Goal: Information Seeking & Learning: Learn about a topic

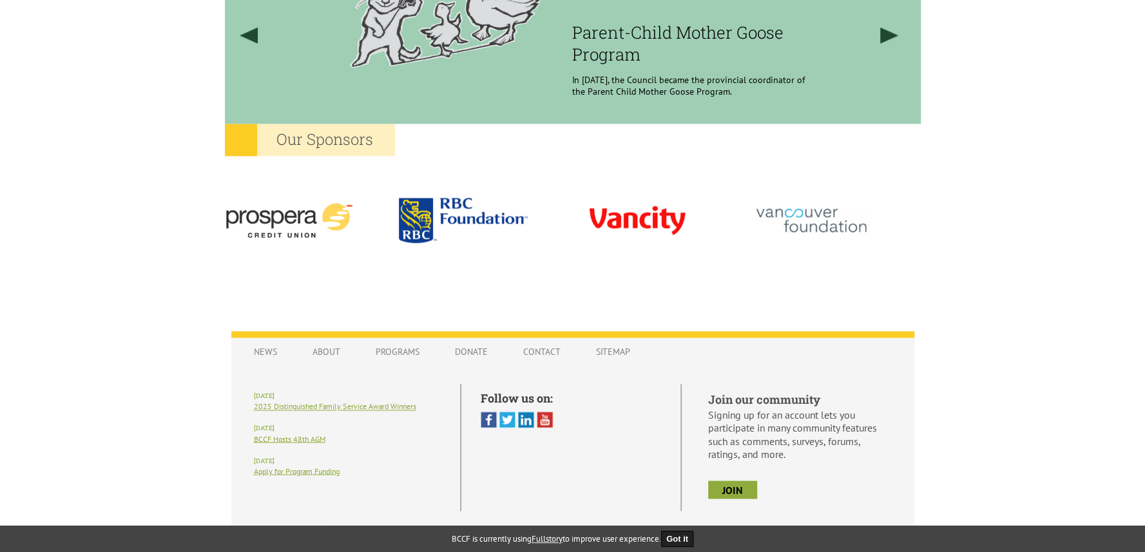
scroll to position [1146, 0]
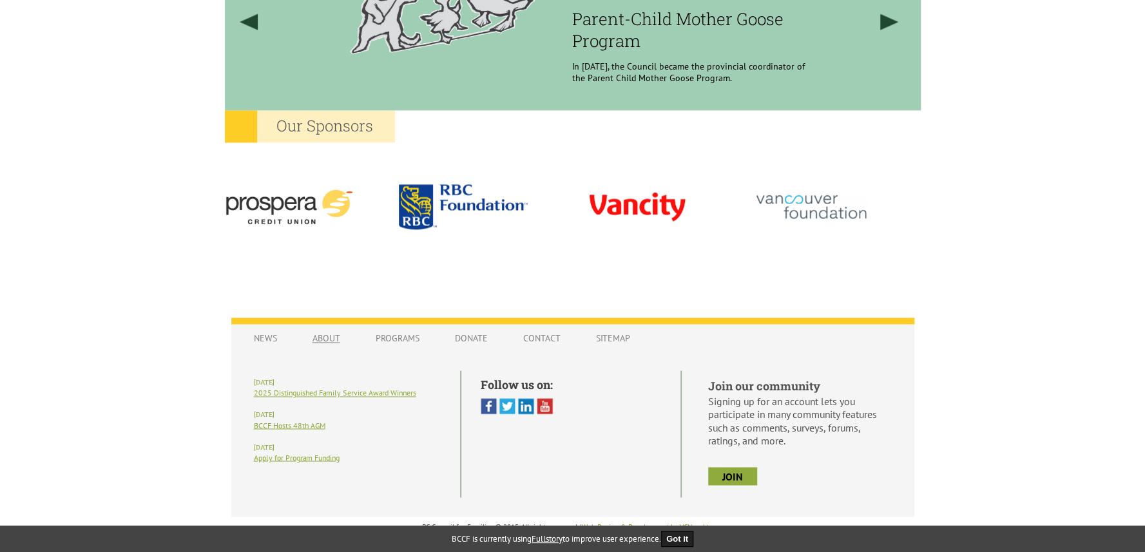
click at [329, 336] on link "About" at bounding box center [326, 338] width 53 height 24
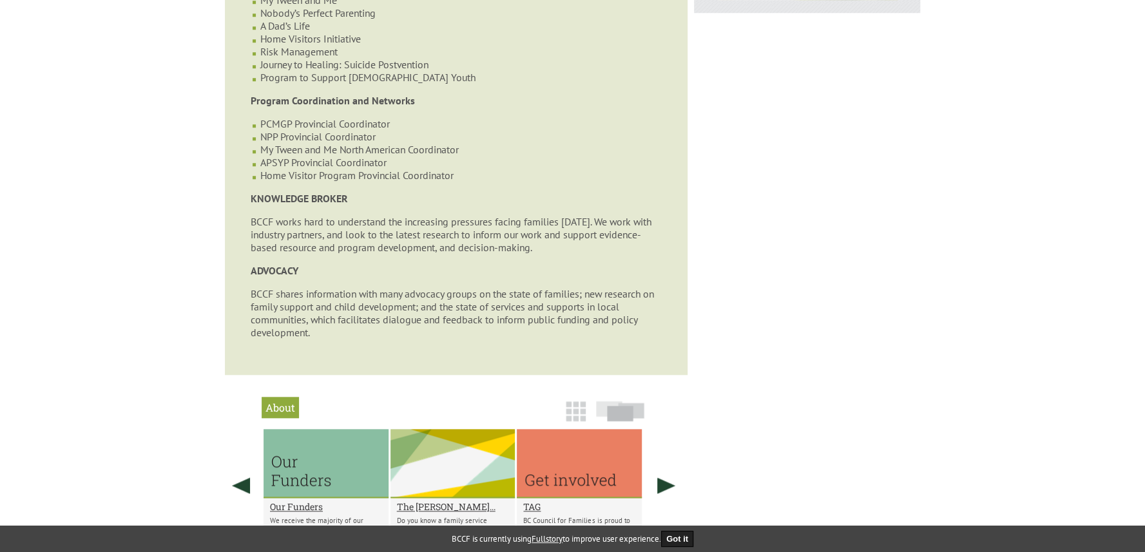
scroll to position [709, 0]
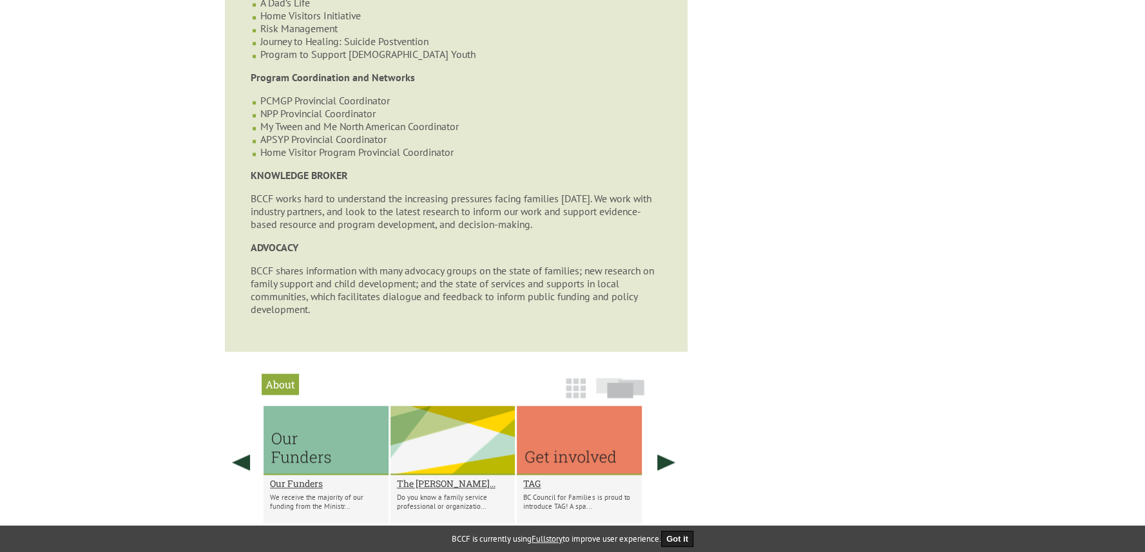
drag, startPoint x: 518, startPoint y: 164, endPoint x: 166, endPoint y: 196, distance: 353.8
click at [166, 196] on body "y our family. Login Create Account Shopping Cart Menu Home Bookstore Trainings …" at bounding box center [572, 61] width 1145 height 1499
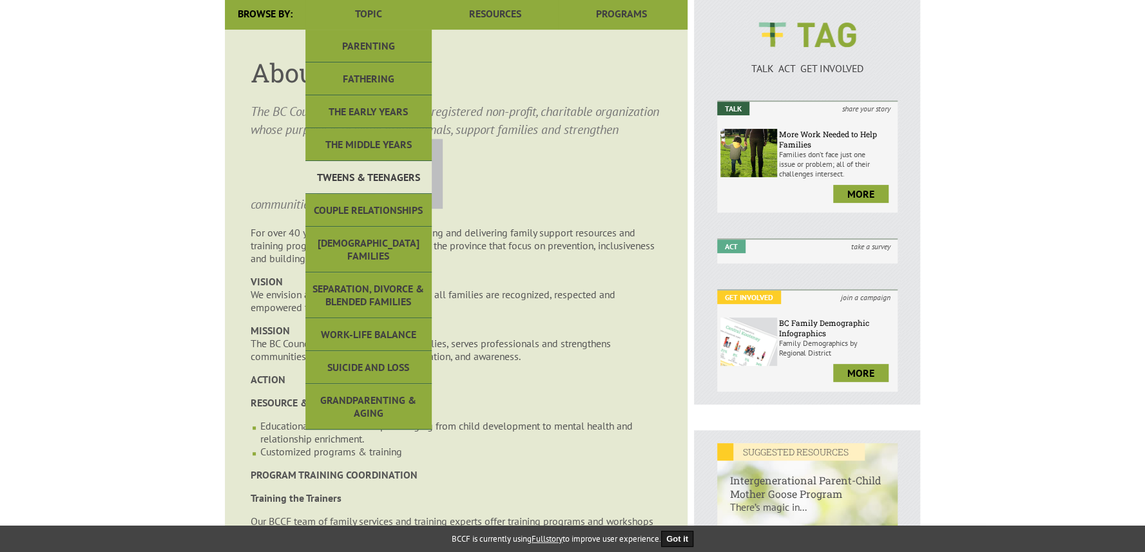
scroll to position [64, 0]
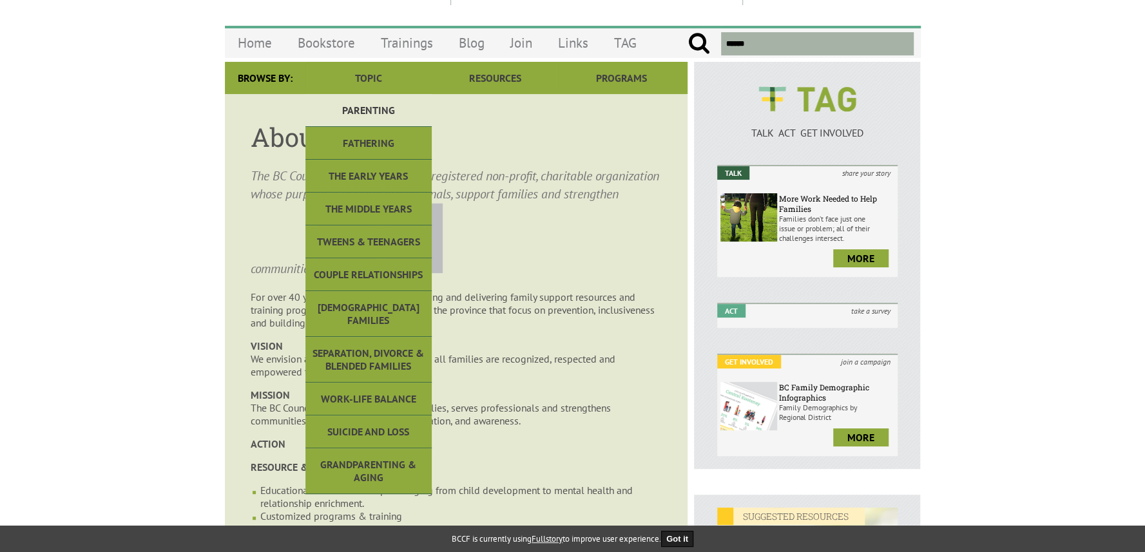
click at [372, 119] on link "Parenting" at bounding box center [368, 110] width 126 height 33
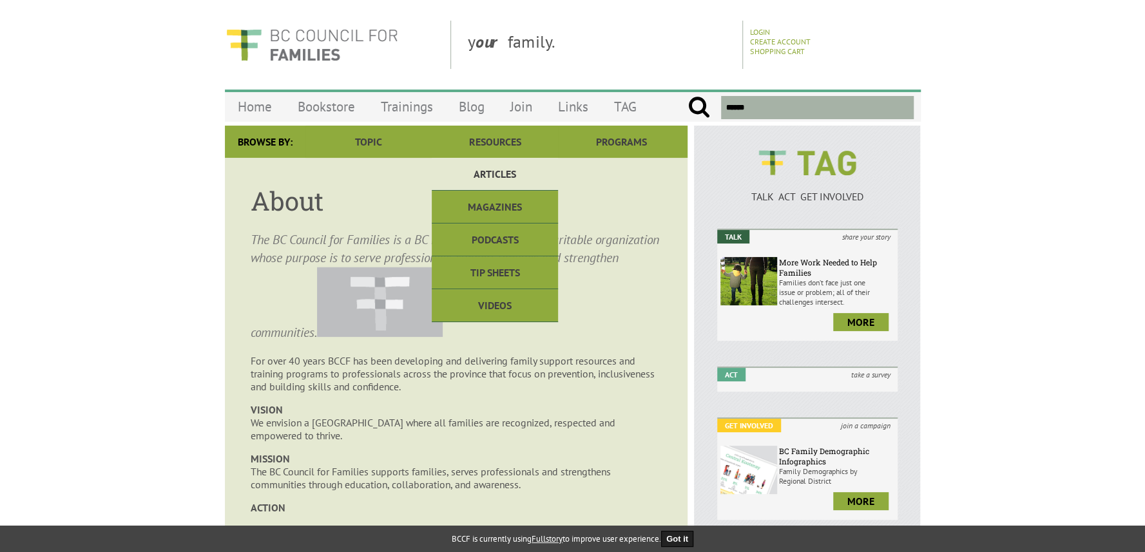
click at [485, 166] on link "Articles" at bounding box center [495, 174] width 126 height 33
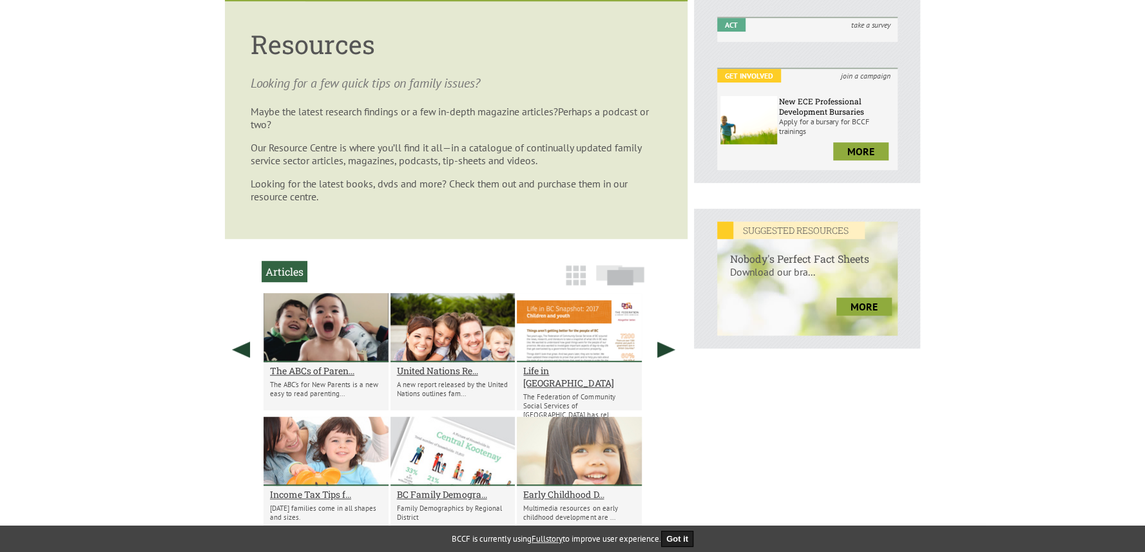
scroll to position [225, 0]
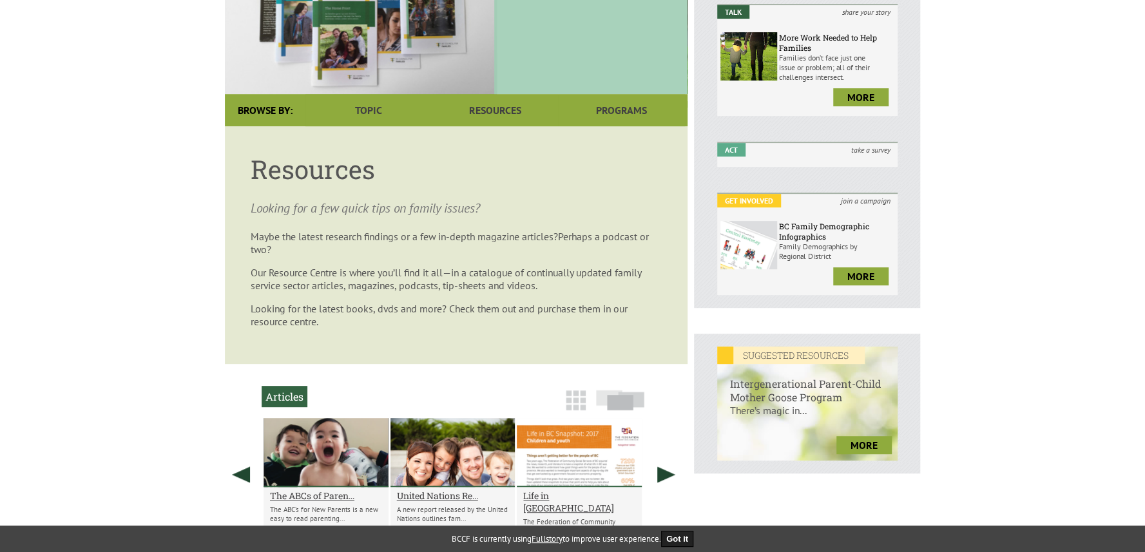
click at [294, 163] on h1 "Resources" at bounding box center [456, 169] width 411 height 34
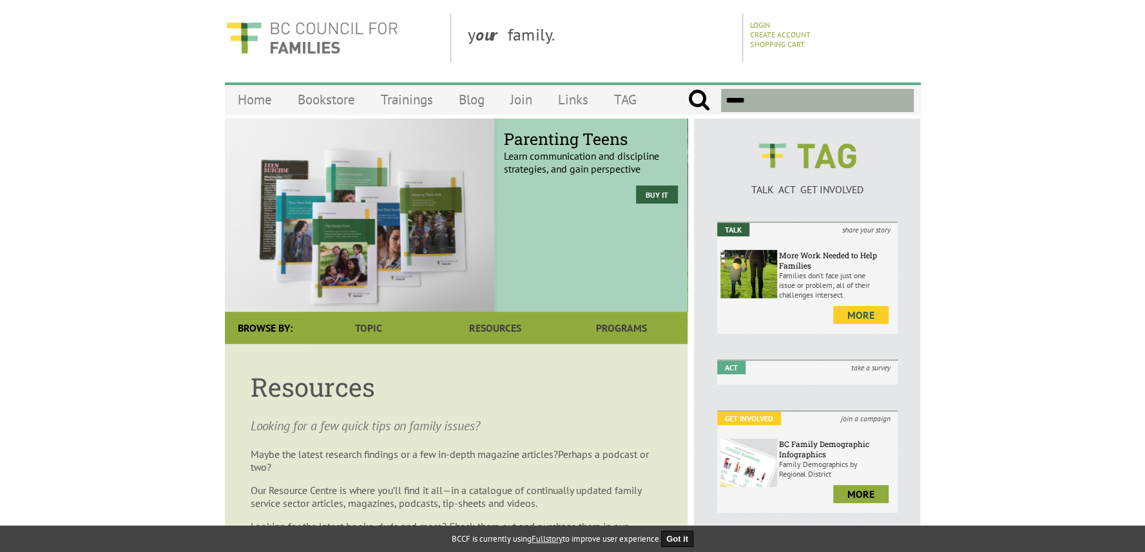
scroll to position [0, 0]
